Goal: Task Accomplishment & Management: Complete application form

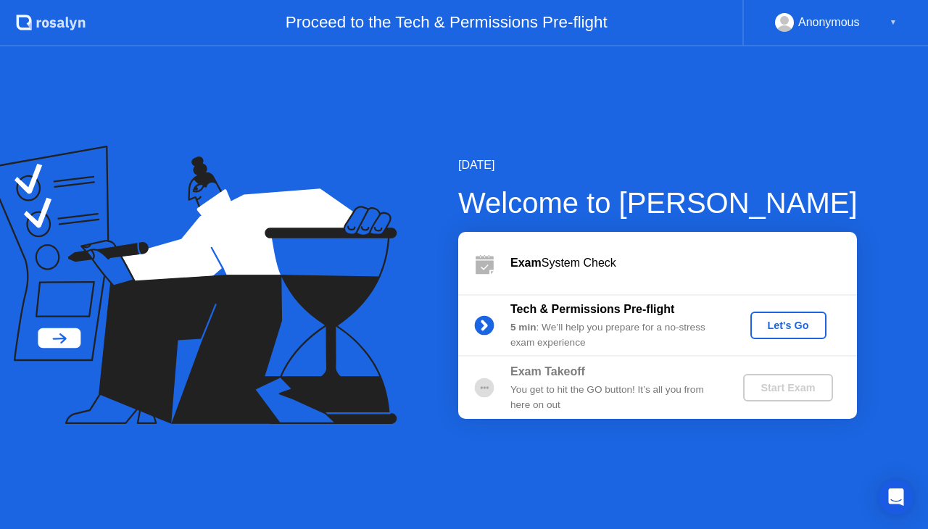
click at [787, 325] on div "Let's Go" at bounding box center [788, 326] width 65 height 12
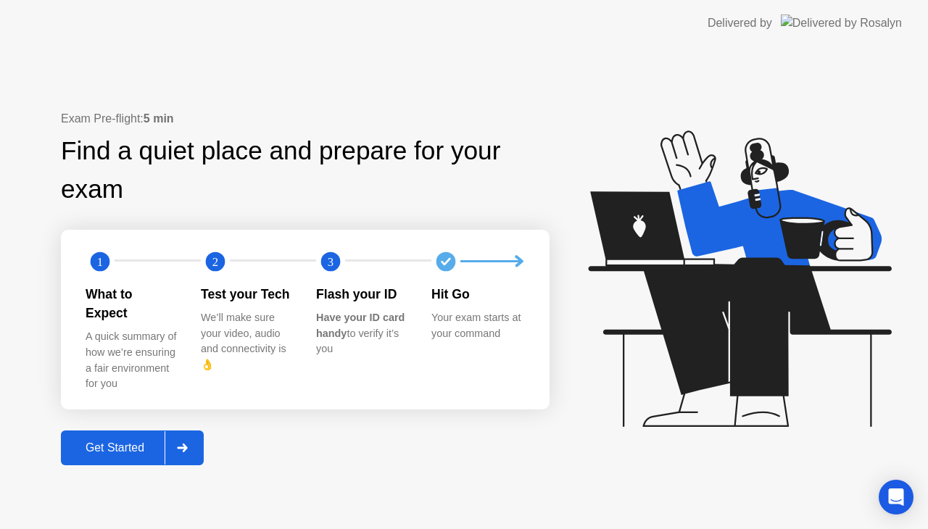
click at [127, 442] on div "Get Started" at bounding box center [114, 448] width 99 height 13
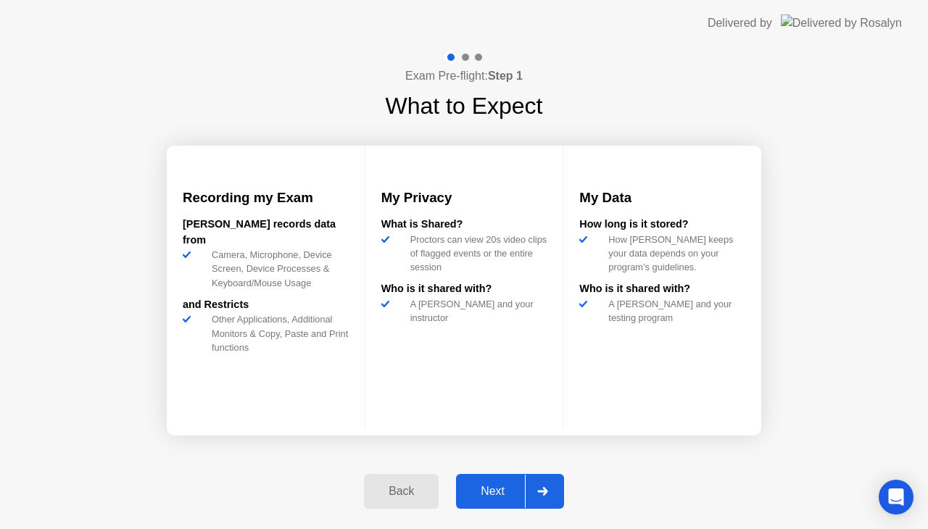
click at [497, 491] on div "Next" at bounding box center [492, 491] width 65 height 13
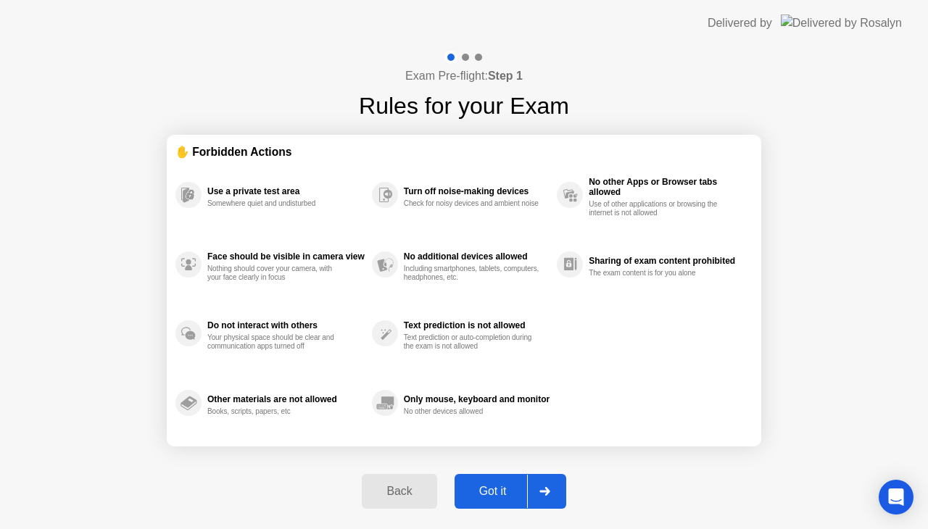
click at [499, 491] on div "Got it" at bounding box center [493, 491] width 68 height 13
select select "**********"
select select "*******"
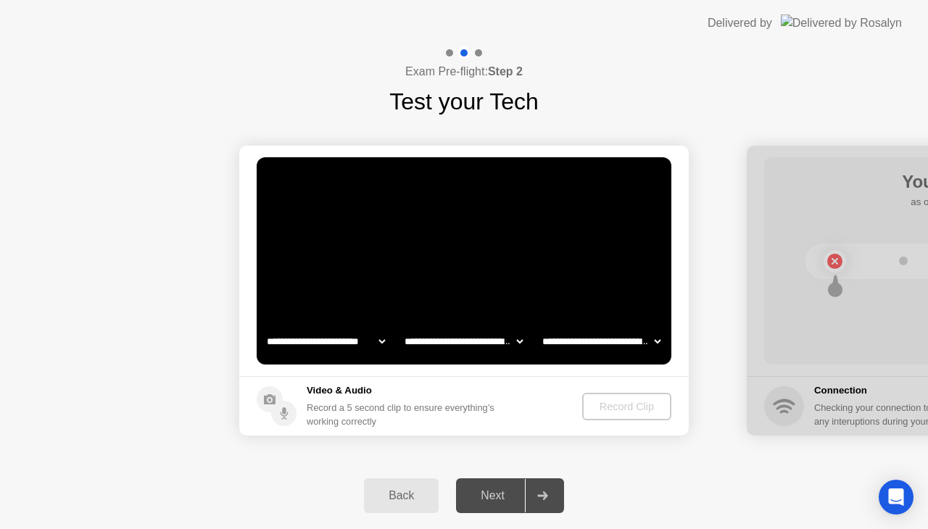
click at [499, 491] on div "Next" at bounding box center [492, 495] width 65 height 13
click at [622, 405] on div "Record Clip" at bounding box center [628, 407] width 78 height 12
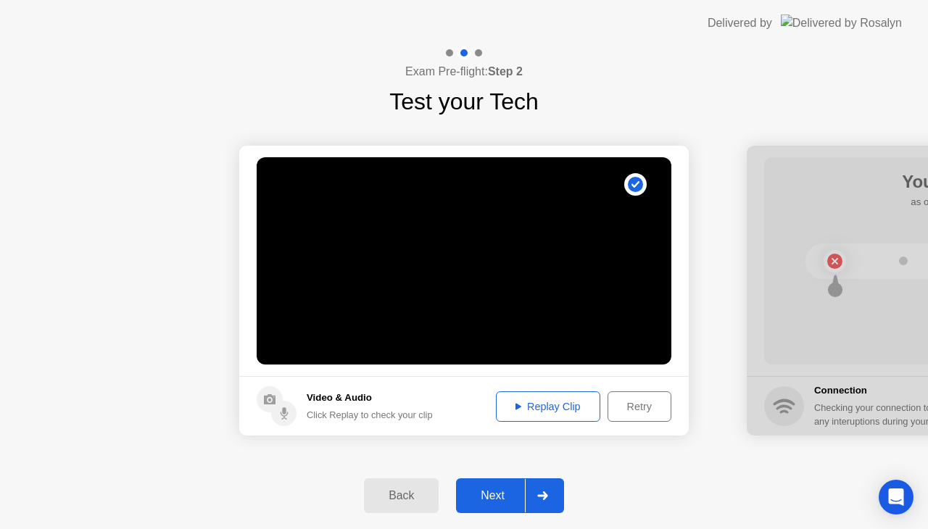
click at [550, 408] on div "Replay Clip" at bounding box center [548, 407] width 94 height 12
click at [500, 496] on div "Next" at bounding box center [492, 495] width 65 height 13
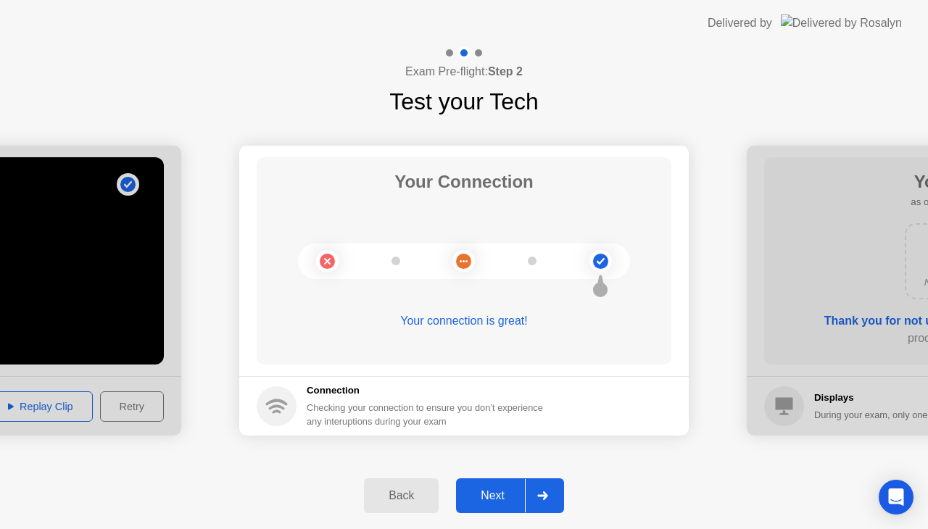
click at [524, 498] on div "Next" at bounding box center [492, 495] width 65 height 13
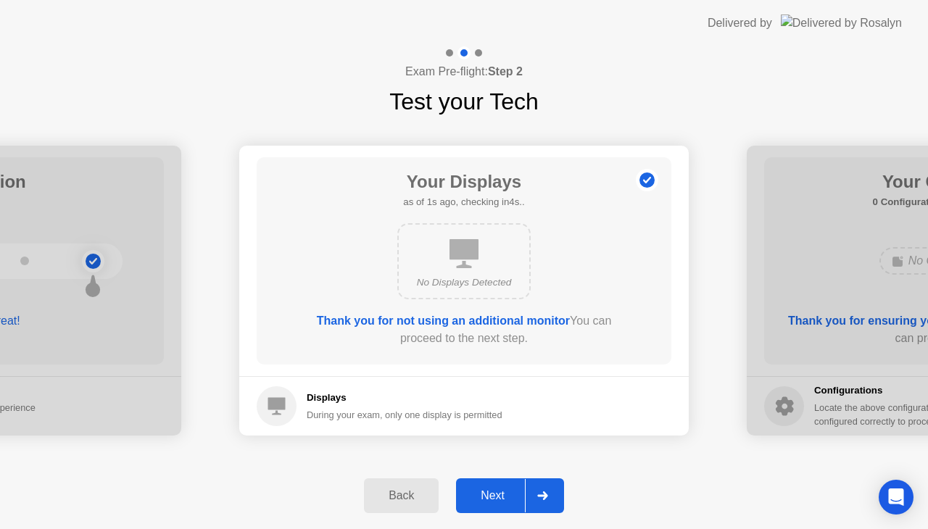
click at [525, 500] on div "Next" at bounding box center [492, 495] width 65 height 13
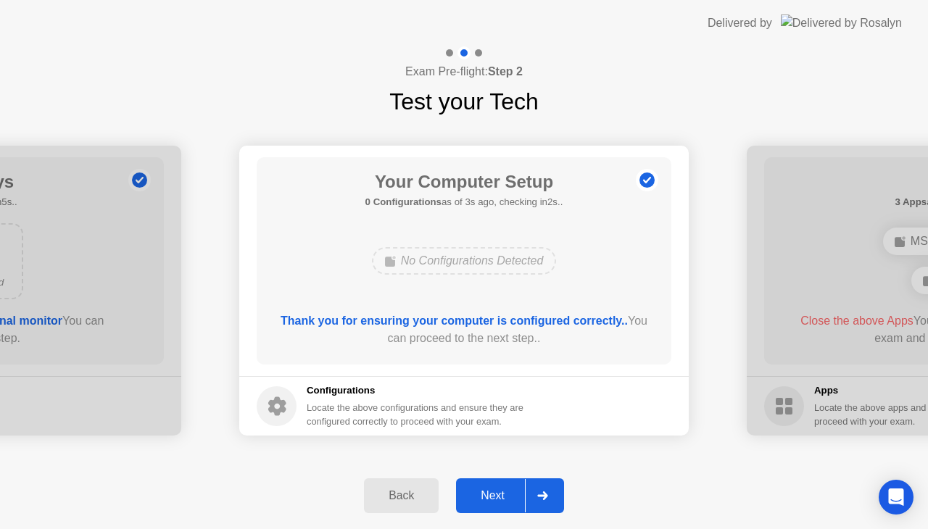
click at [529, 497] on div at bounding box center [542, 495] width 35 height 33
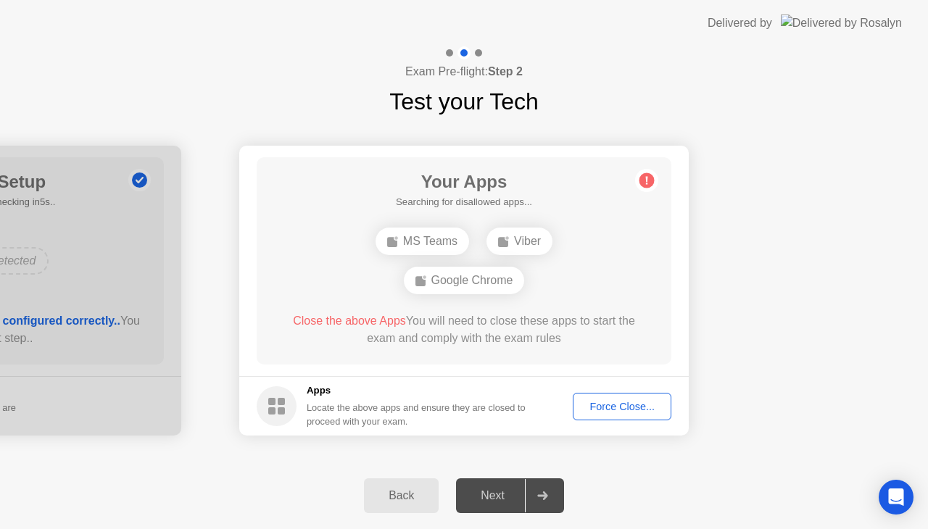
click at [608, 409] on div "Force Close..." at bounding box center [622, 407] width 88 height 12
click at [619, 404] on div "Force Close..." at bounding box center [622, 407] width 88 height 12
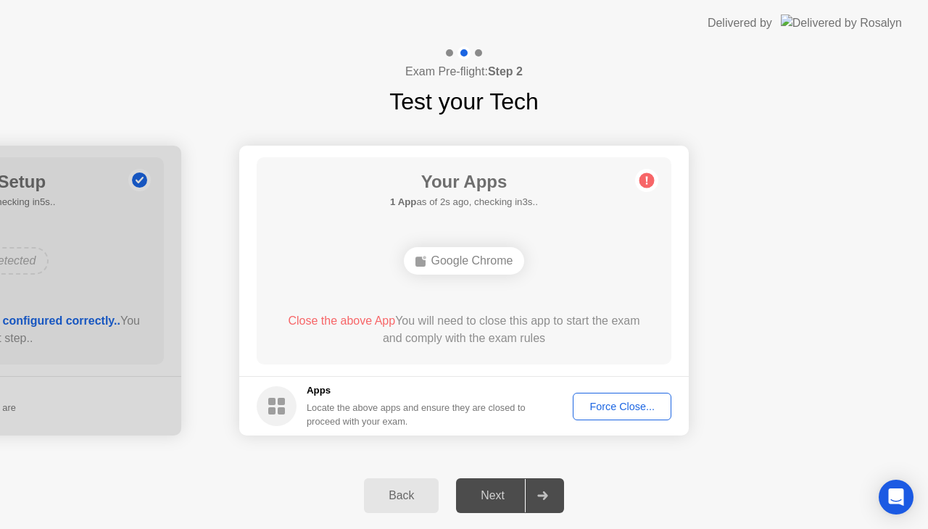
click at [635, 405] on div "Force Close..." at bounding box center [622, 407] width 88 height 12
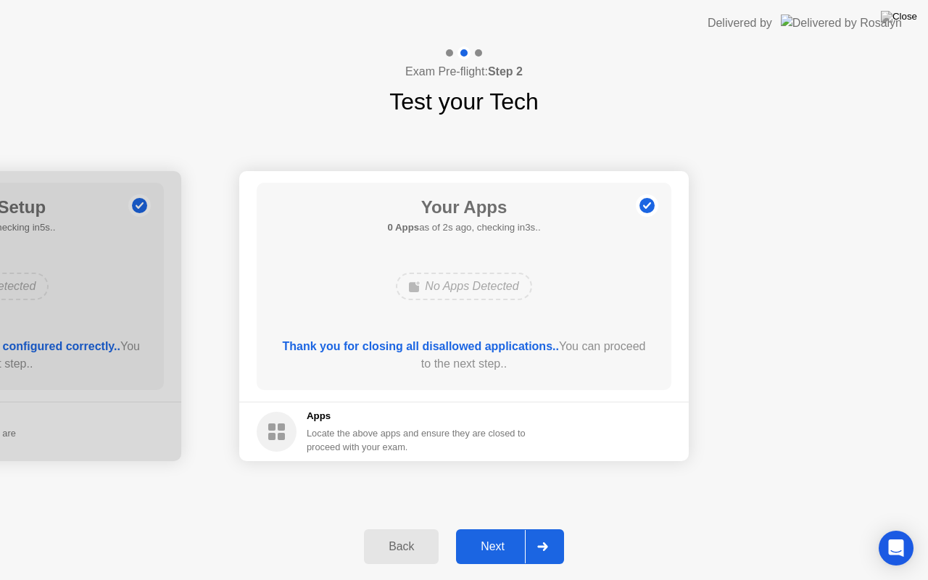
click at [493, 529] on div "Next" at bounding box center [492, 546] width 65 height 13
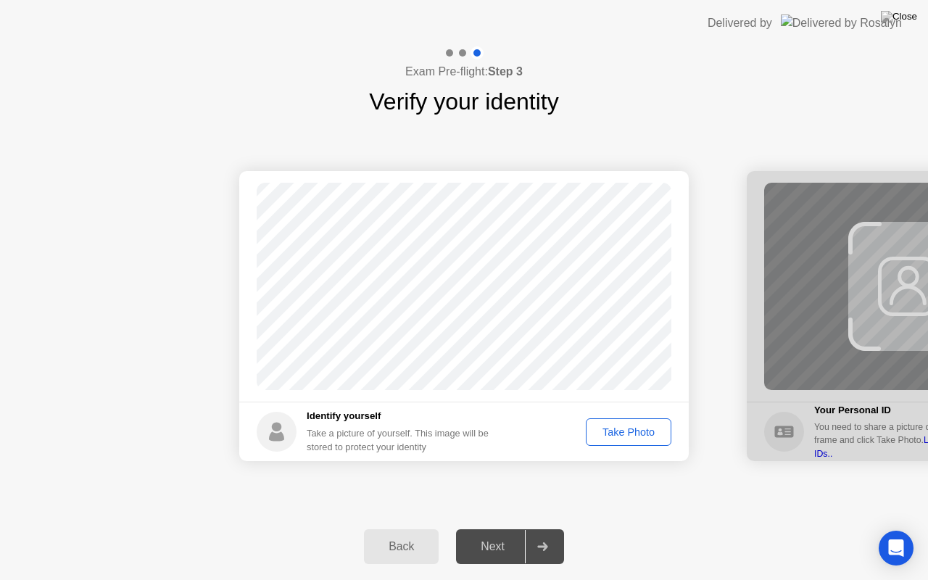
click at [622, 431] on div "Take Photo" at bounding box center [628, 432] width 75 height 12
click at [629, 432] on div "Retake" at bounding box center [638, 432] width 57 height 12
click at [631, 436] on div "Take Photo" at bounding box center [628, 432] width 75 height 12
click at [516, 529] on div "Next" at bounding box center [492, 546] width 65 height 13
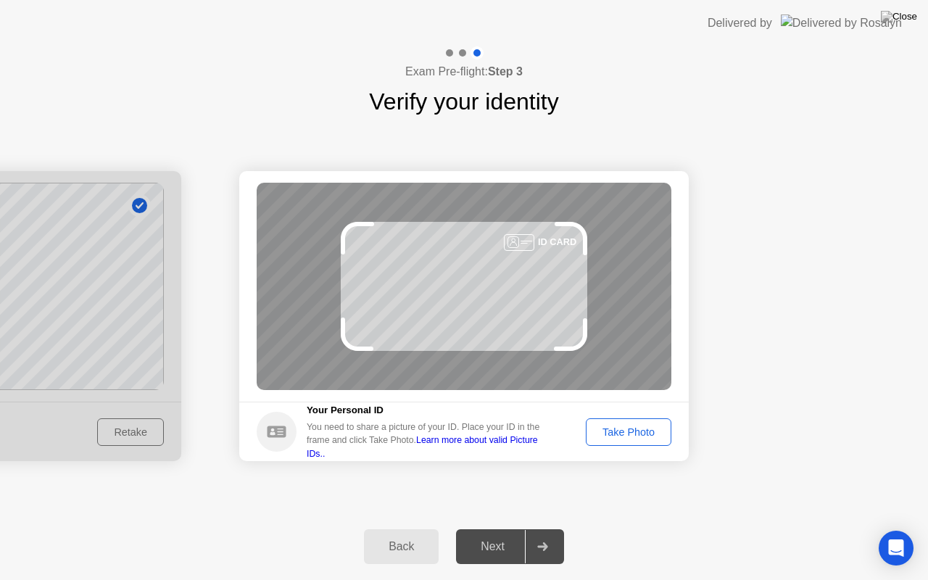
click at [644, 430] on div "Take Photo" at bounding box center [628, 432] width 75 height 12
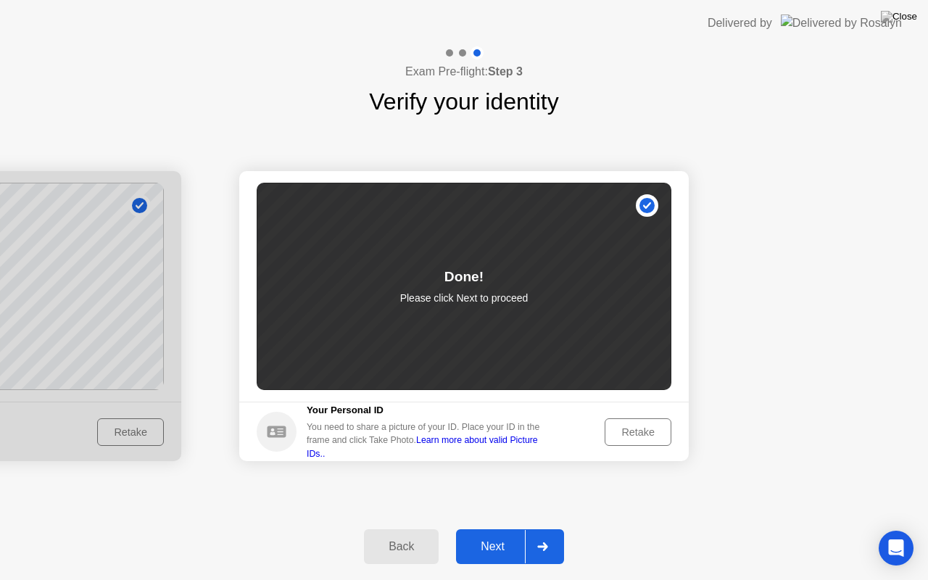
click at [498, 529] on button "Next" at bounding box center [510, 546] width 108 height 35
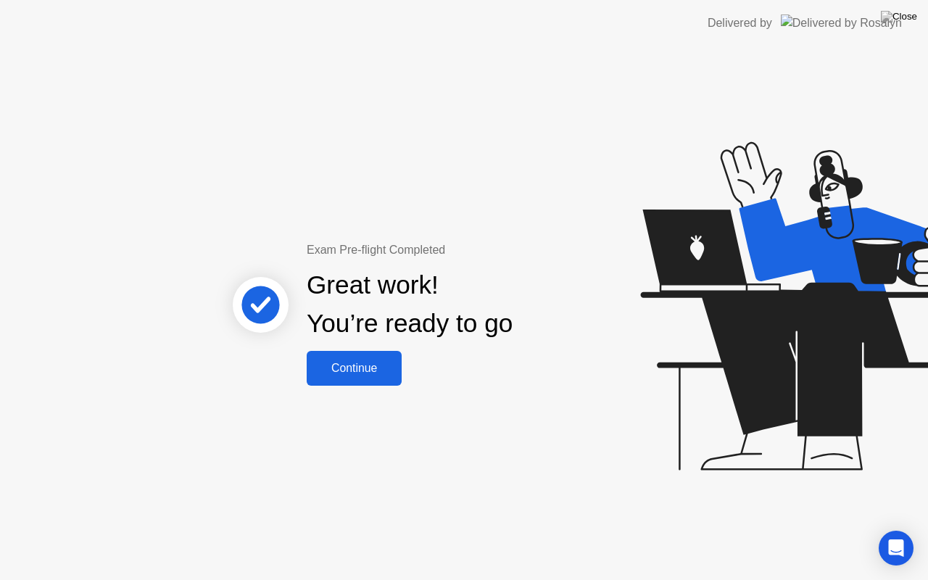
click at [355, 363] on div "Continue" at bounding box center [354, 368] width 86 height 13
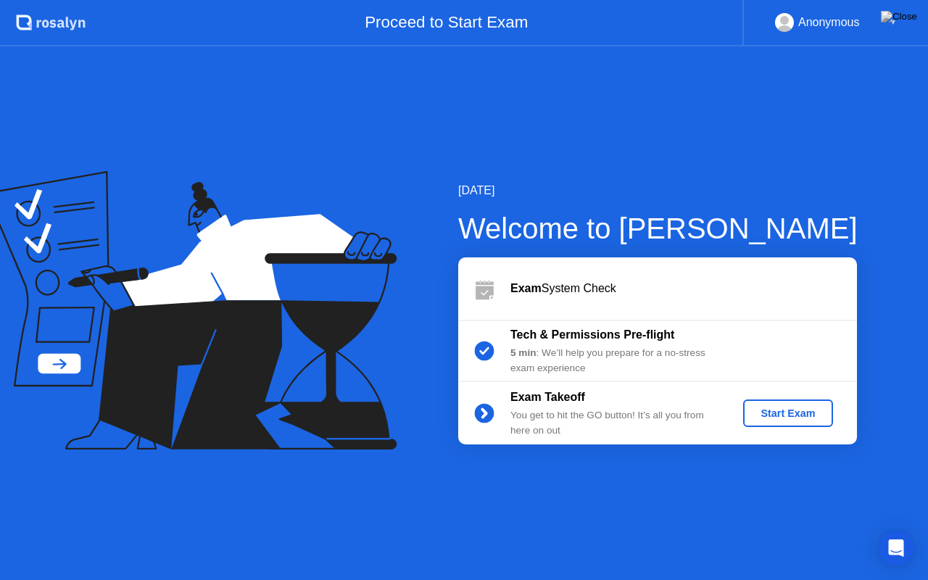
click at [769, 409] on div "Start Exam" at bounding box center [788, 414] width 78 height 12
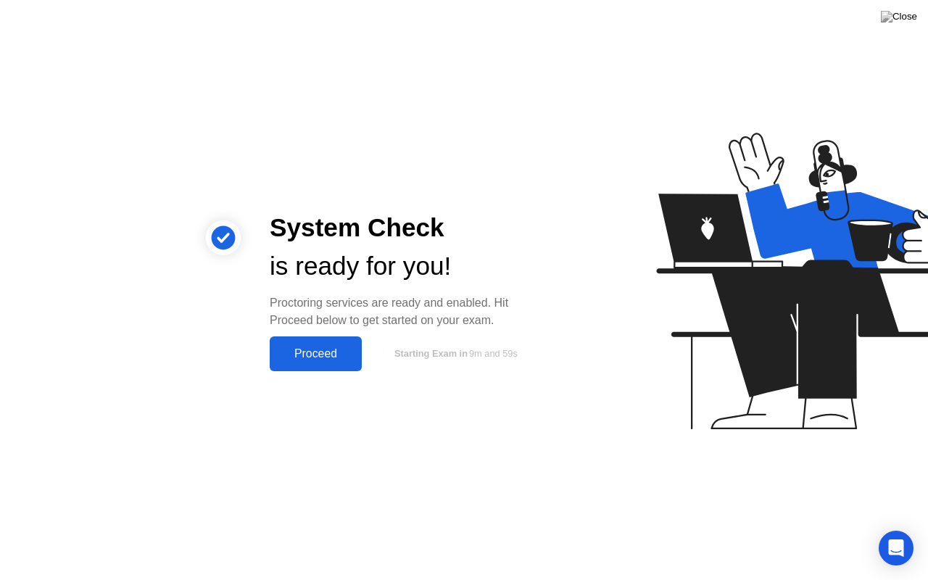
click at [323, 347] on div "Proceed" at bounding box center [315, 353] width 83 height 13
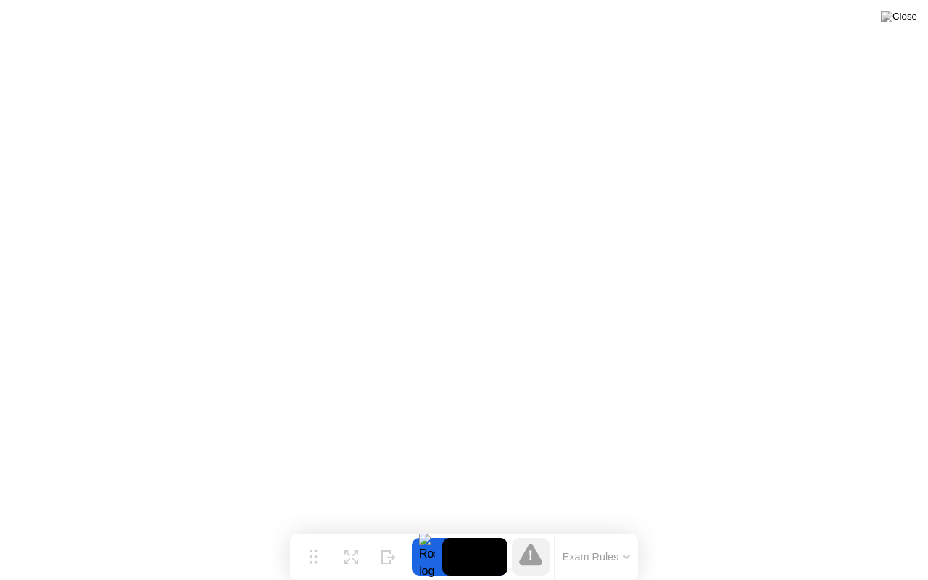
click at [628, 529] on icon at bounding box center [626, 557] width 7 height 4
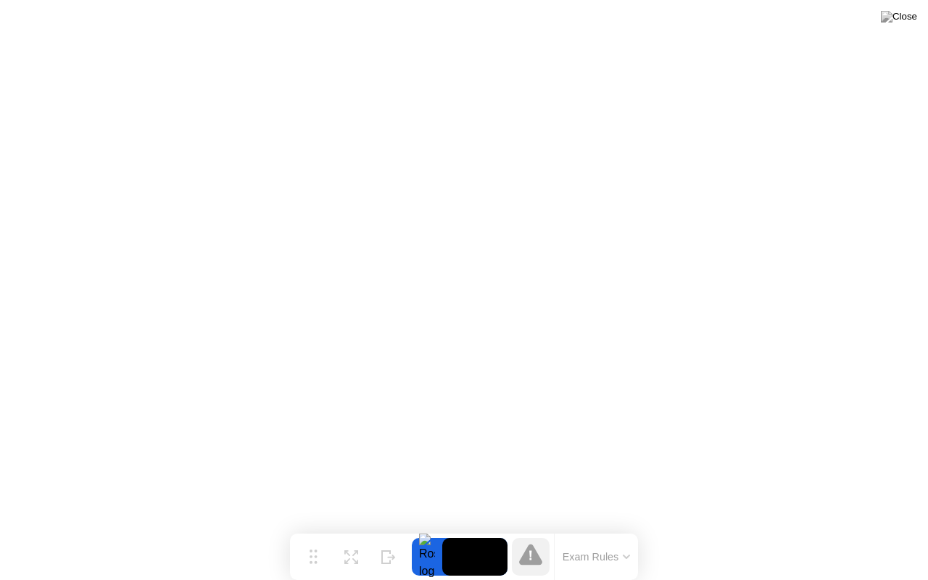
click at [898, 25] on button at bounding box center [899, 16] width 44 height 19
click at [615, 529] on button "Exam Rules" at bounding box center [596, 556] width 77 height 13
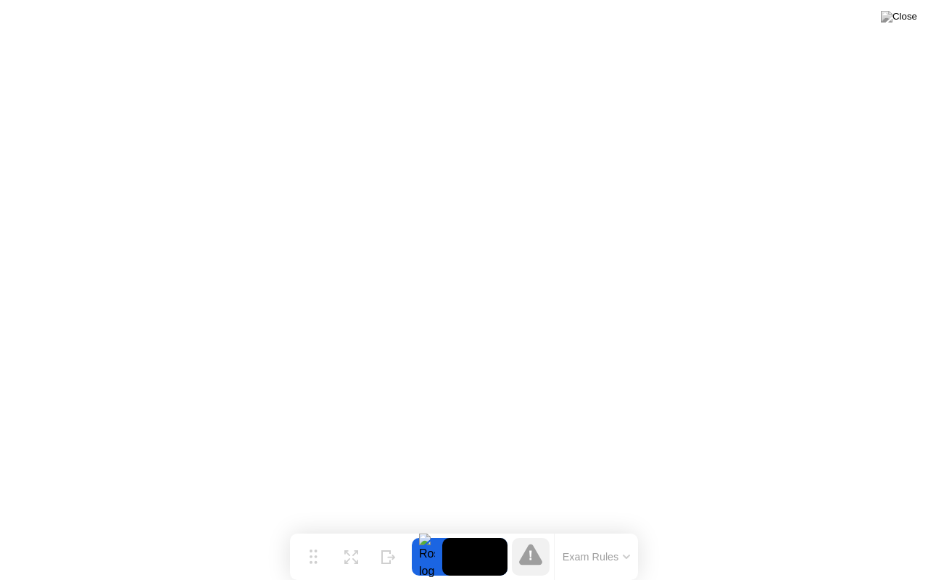
click at [621, 529] on button "Exam Rules" at bounding box center [596, 556] width 77 height 13
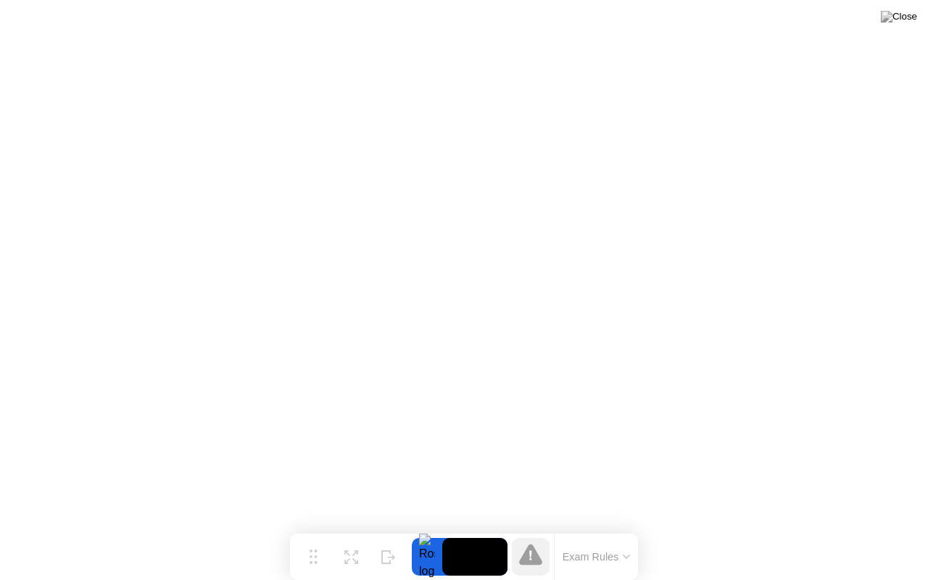
click at [538, 529] on icon at bounding box center [530, 554] width 23 height 21
click at [632, 529] on button "Exam Rules" at bounding box center [596, 556] width 77 height 13
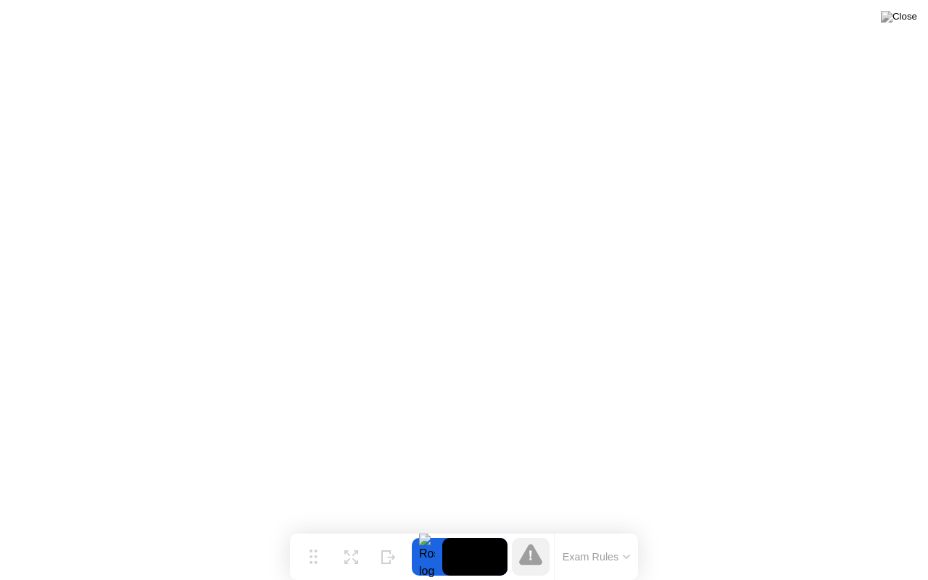
click at [897, 26] on button at bounding box center [899, 16] width 44 height 19
click at [627, 529] on button "Exam Rules" at bounding box center [596, 556] width 77 height 13
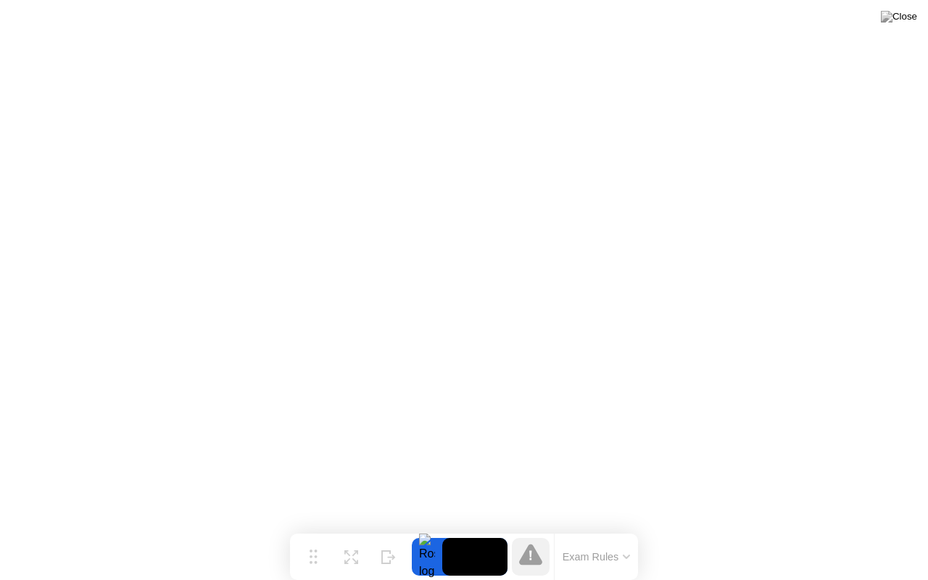
click at [624, 529] on button "Exam Rules" at bounding box center [596, 556] width 77 height 13
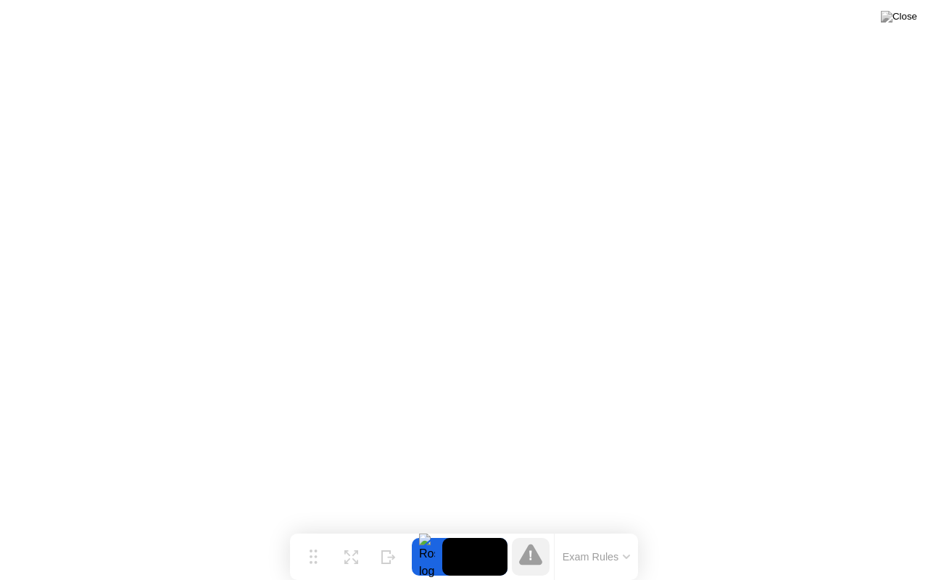
click at [631, 529] on button "Exam Rules" at bounding box center [596, 556] width 77 height 13
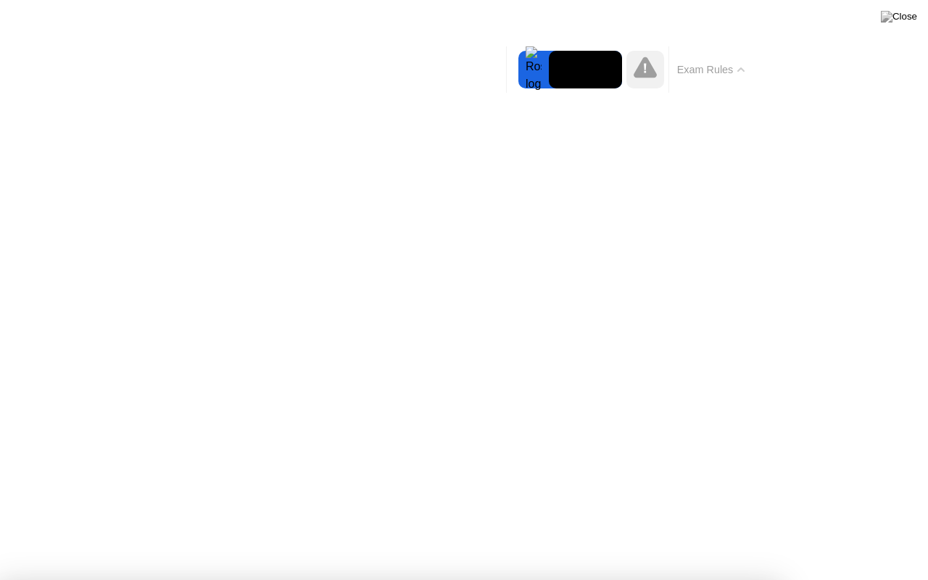
drag, startPoint x: 479, startPoint y: 501, endPoint x: 567, endPoint y: 511, distance: 89.0
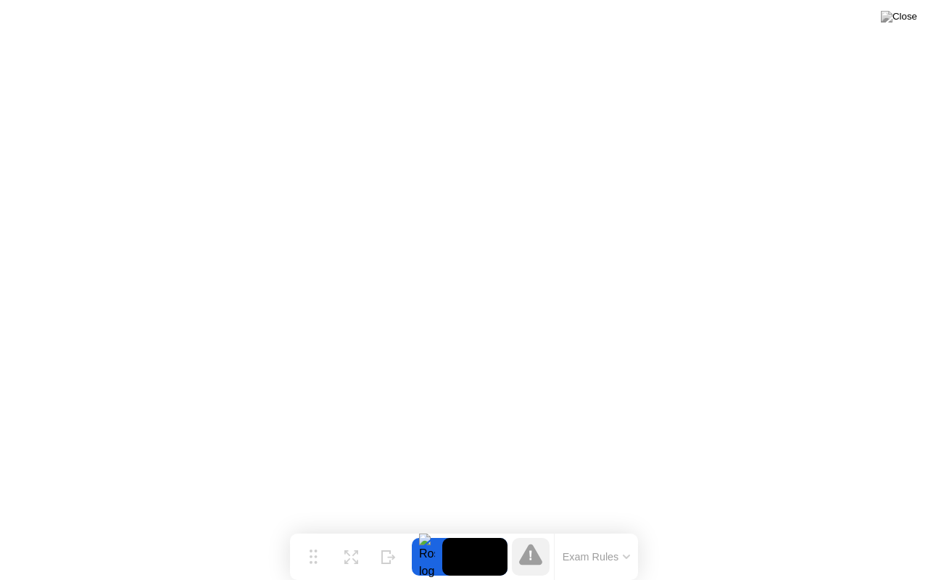
click at [624, 529] on button "Exam Rules" at bounding box center [596, 556] width 77 height 13
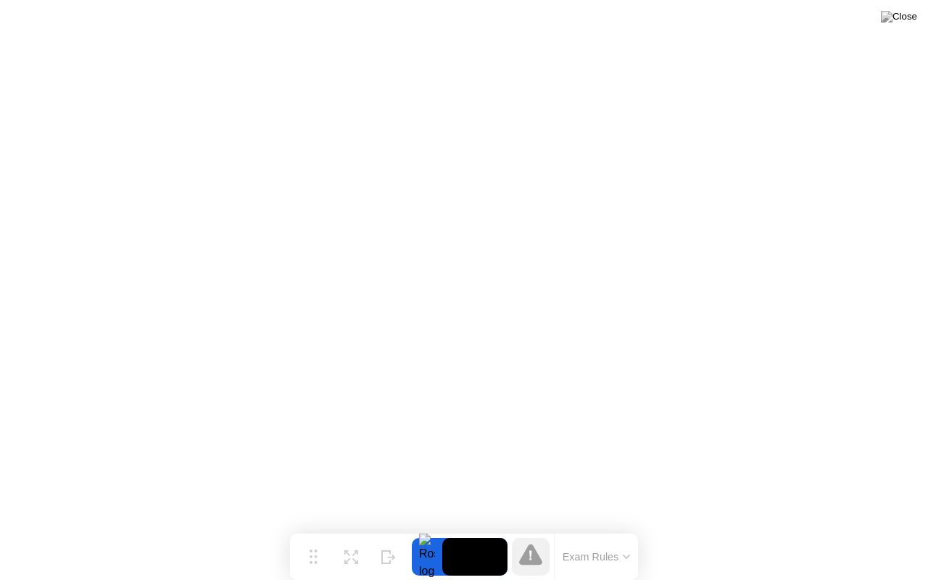
drag, startPoint x: 566, startPoint y: 551, endPoint x: 425, endPoint y: 532, distance: 141.9
click at [423, 529] on div "Move Expand Hide Exam Rules" at bounding box center [464, 557] width 348 height 46
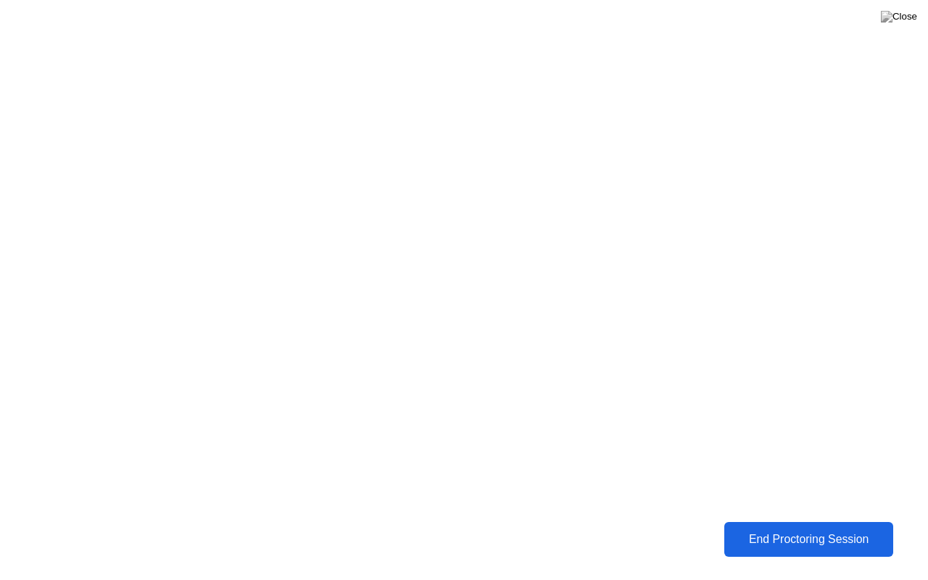
click at [789, 529] on div "End Proctoring Session" at bounding box center [809, 539] width 161 height 13
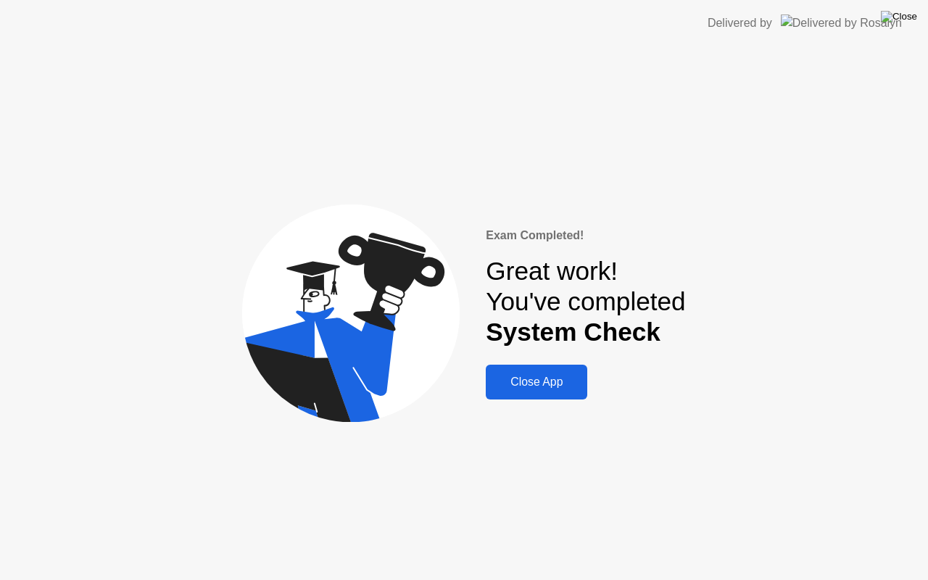
click at [908, 17] on img at bounding box center [899, 17] width 36 height 12
click at [773, 529] on div at bounding box center [464, 580] width 928 height 0
